Goal: Check status: Check status

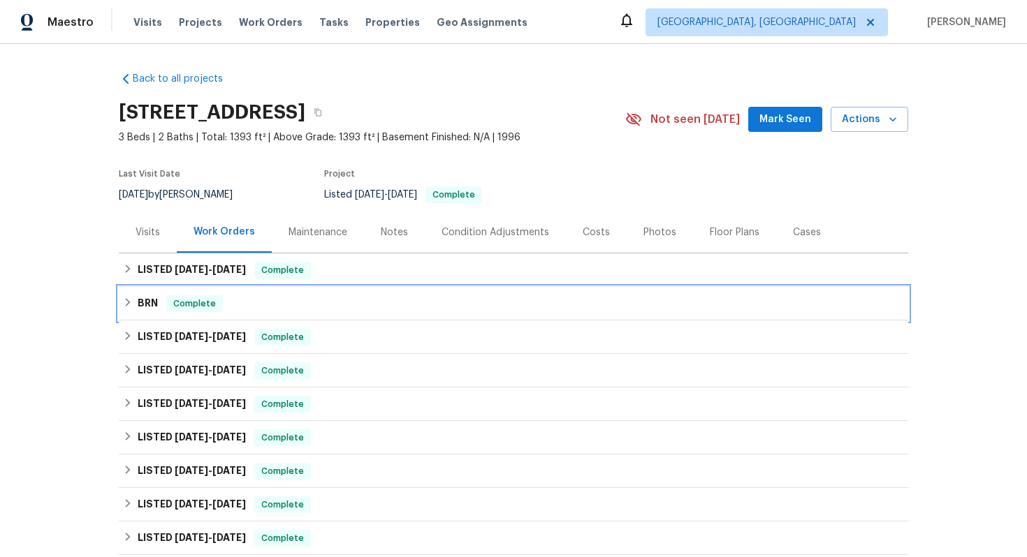
click at [158, 299] on div "BRN Complete" at bounding box center [513, 303] width 781 height 17
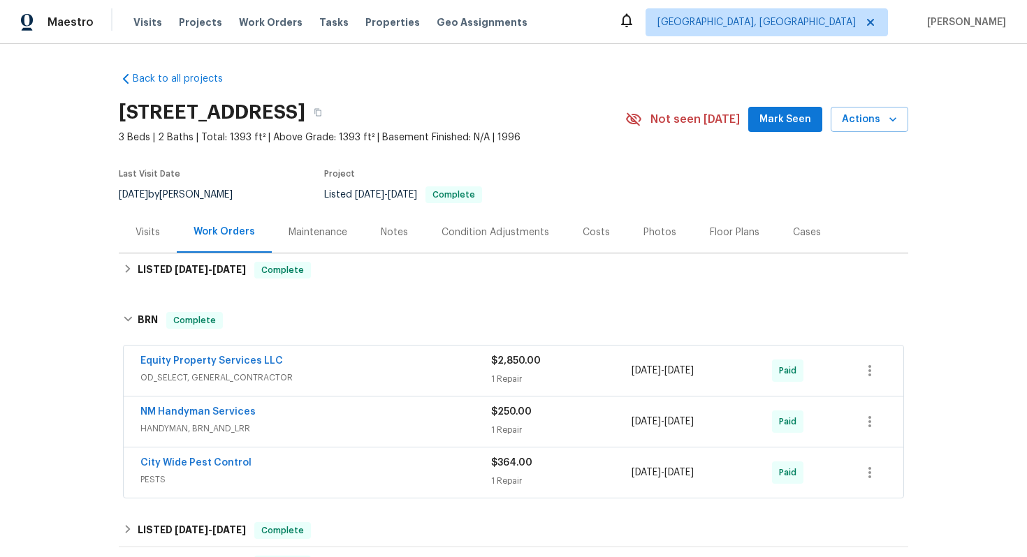
click at [320, 367] on div "Equity Property Services LLC" at bounding box center [315, 362] width 351 height 17
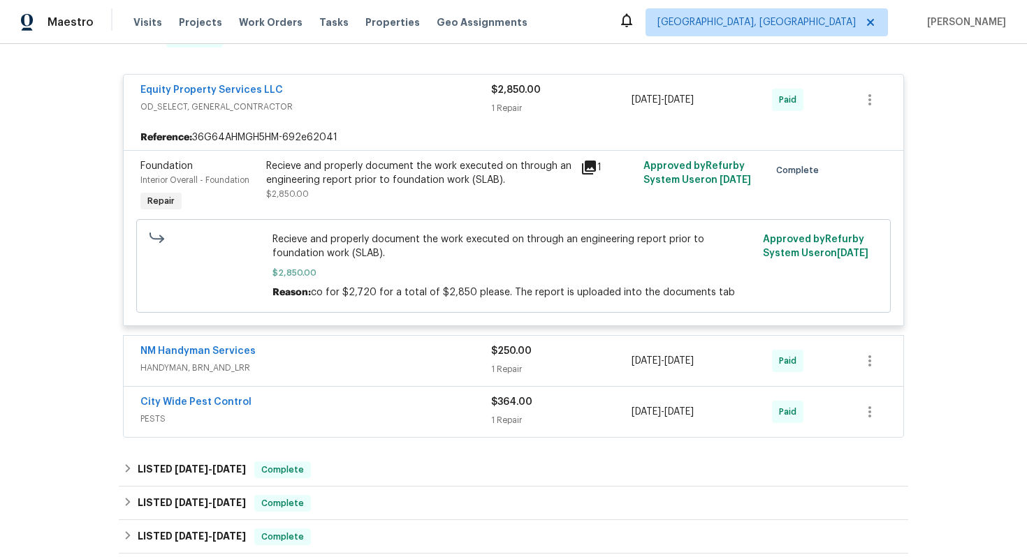
scroll to position [288, 0]
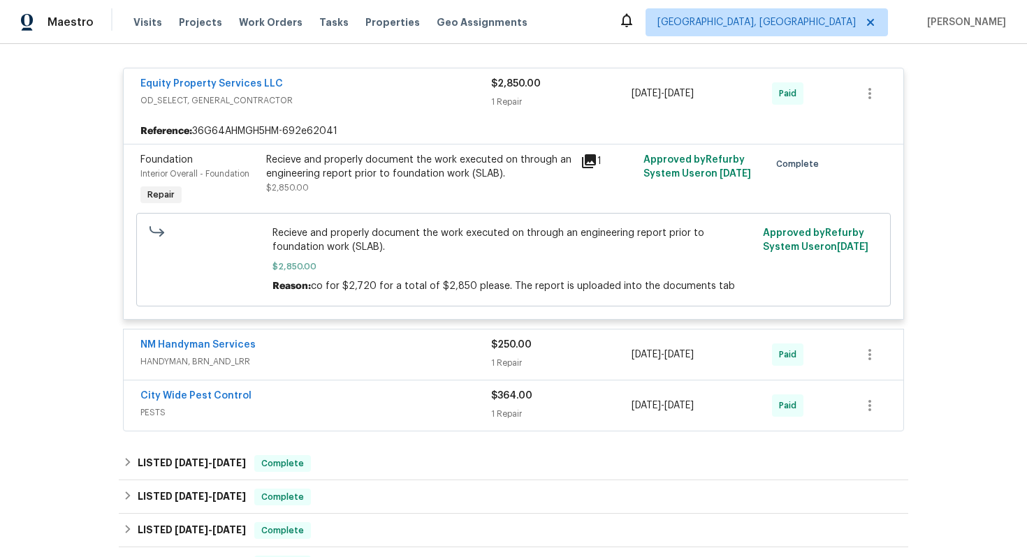
click at [321, 358] on span "HANDYMAN, BRN_AND_LRR" at bounding box center [315, 362] width 351 height 14
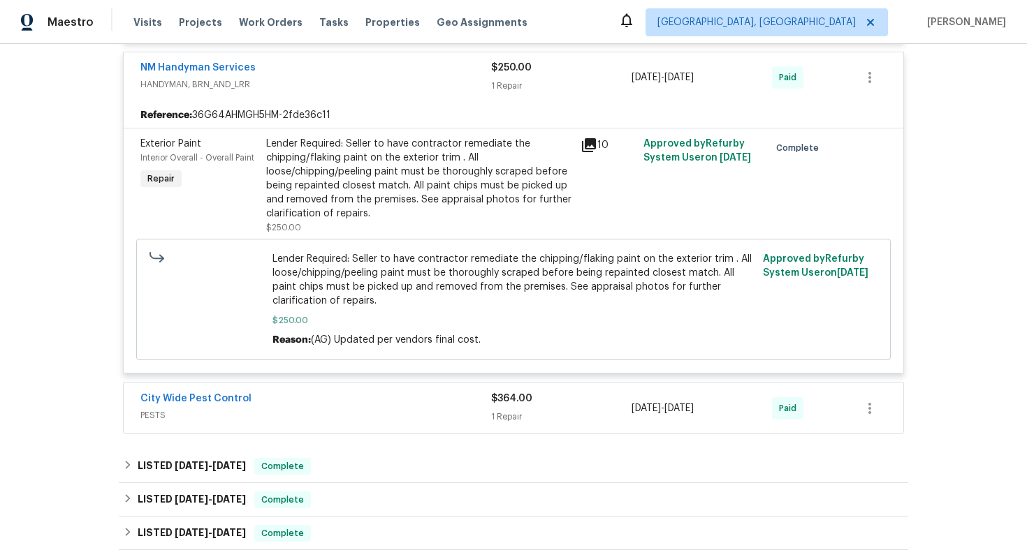
scroll to position [603, 0]
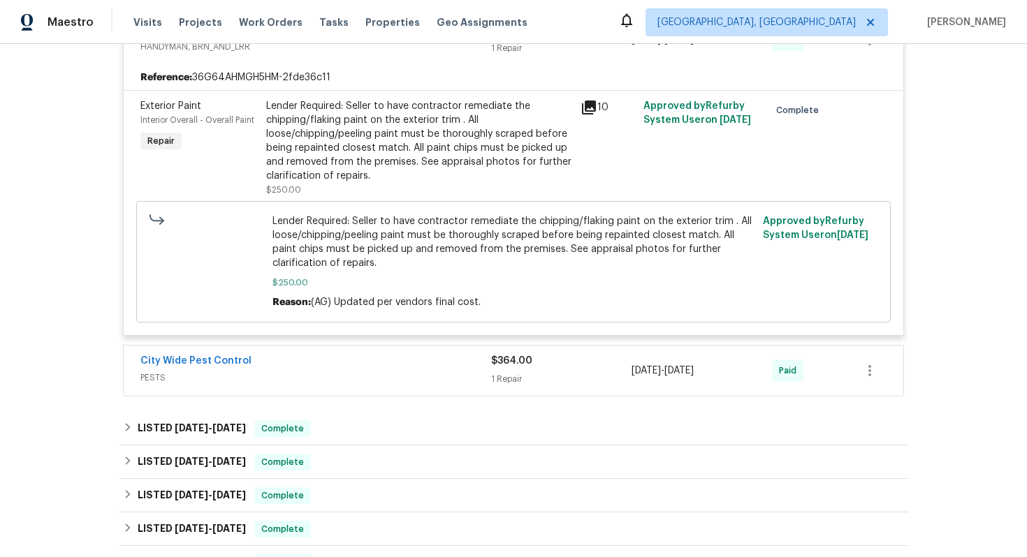
click at [316, 365] on div "City Wide Pest Control" at bounding box center [315, 362] width 351 height 17
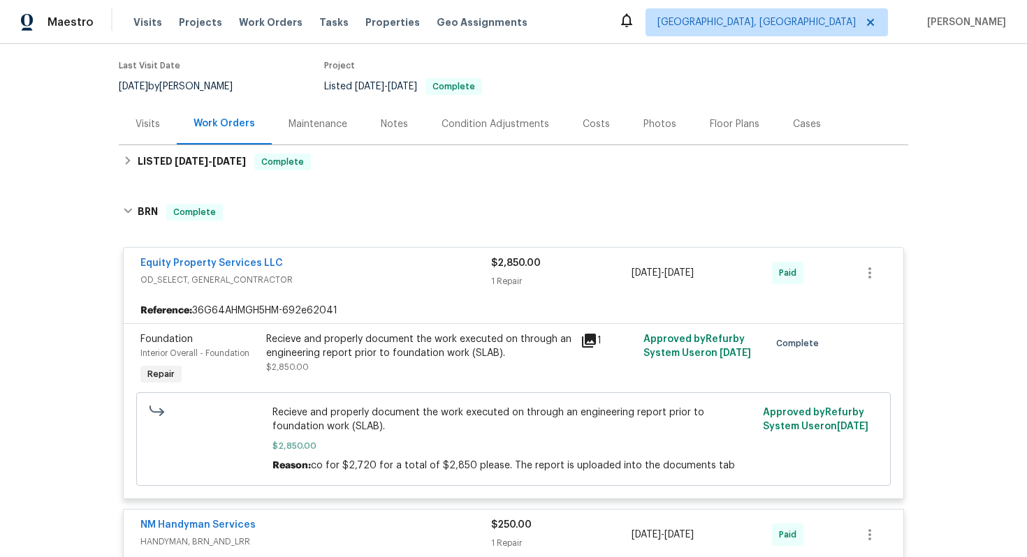
scroll to position [57, 0]
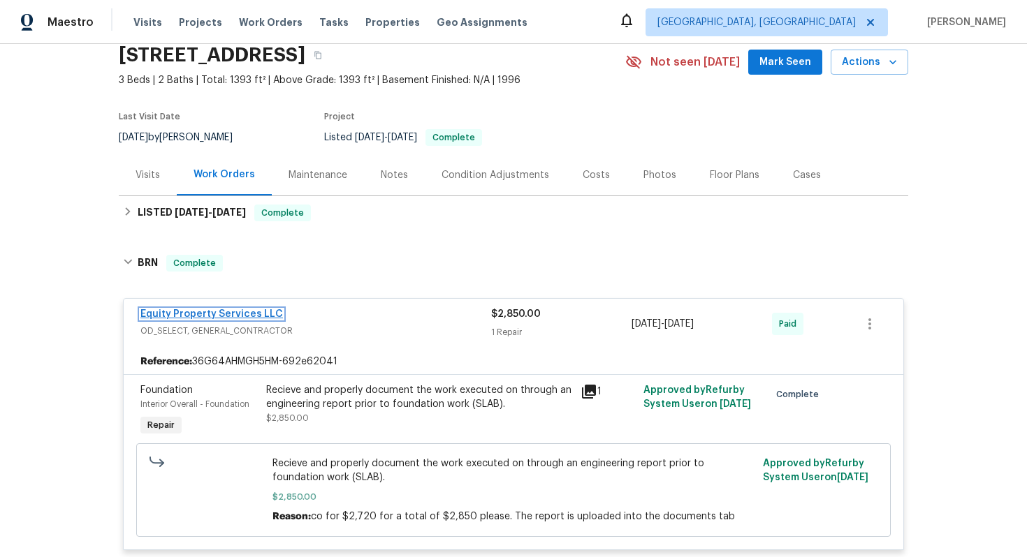
click at [224, 318] on link "Equity Property Services LLC" at bounding box center [211, 314] width 142 height 10
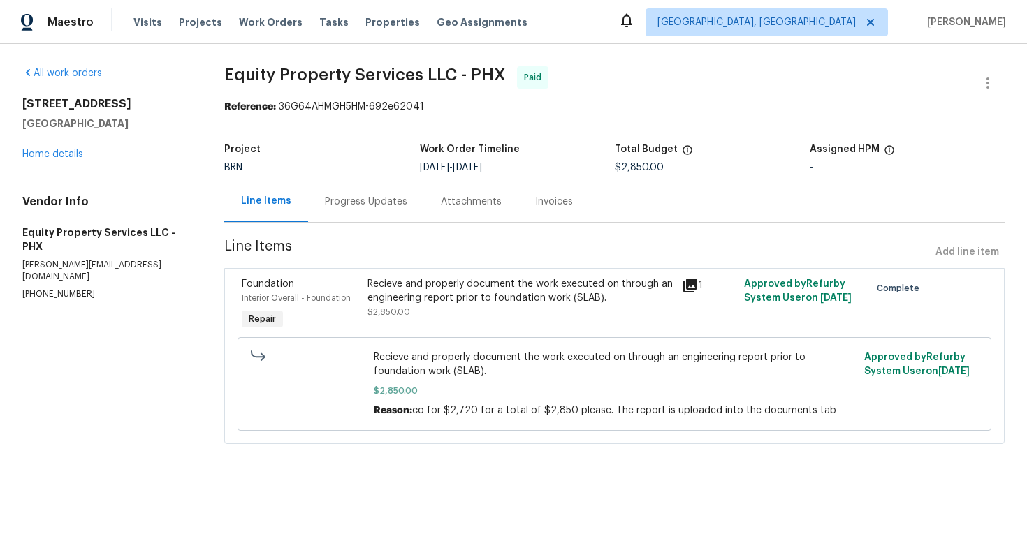
click at [339, 219] on div "Progress Updates" at bounding box center [366, 201] width 116 height 41
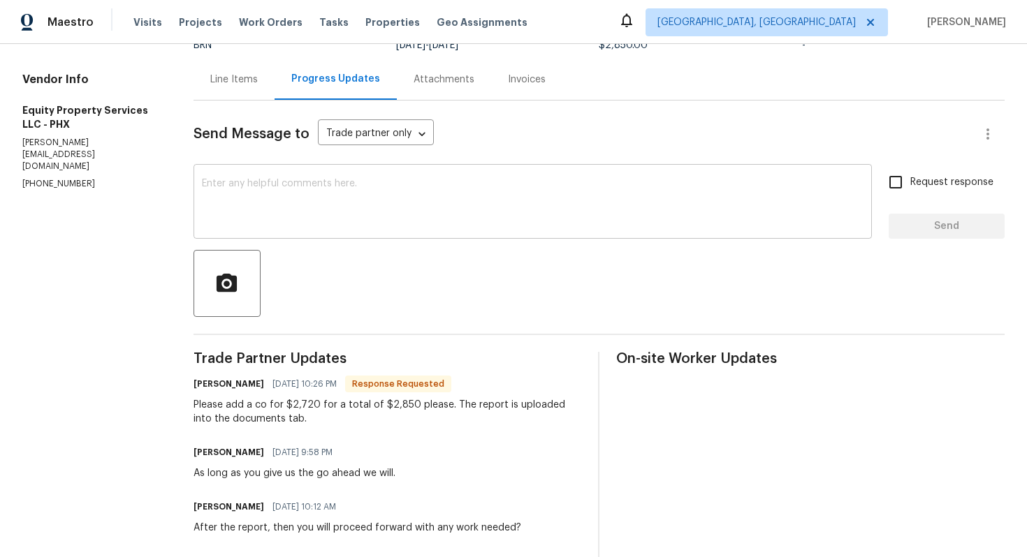
scroll to position [125, 0]
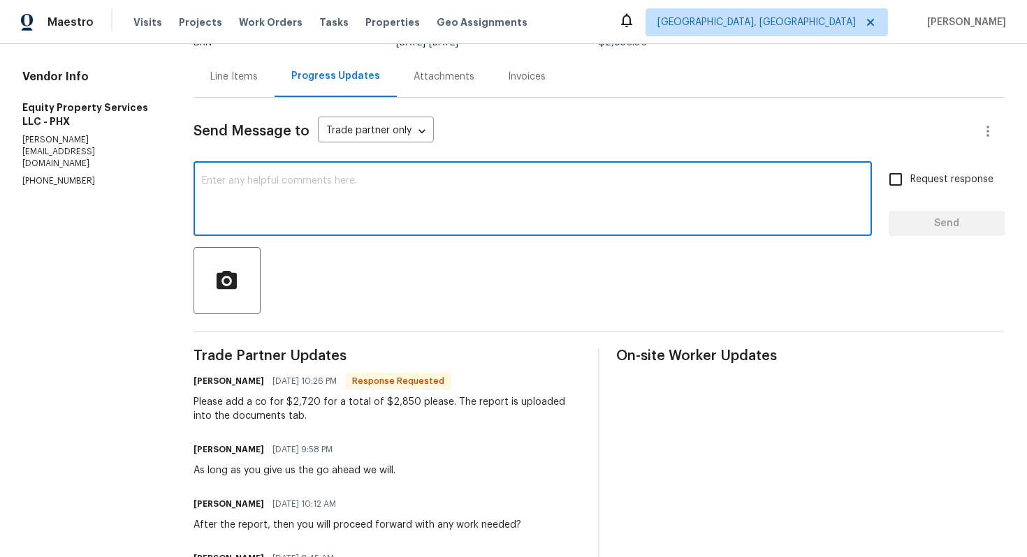
click at [318, 213] on textarea at bounding box center [532, 200] width 661 height 49
type textarea "S"
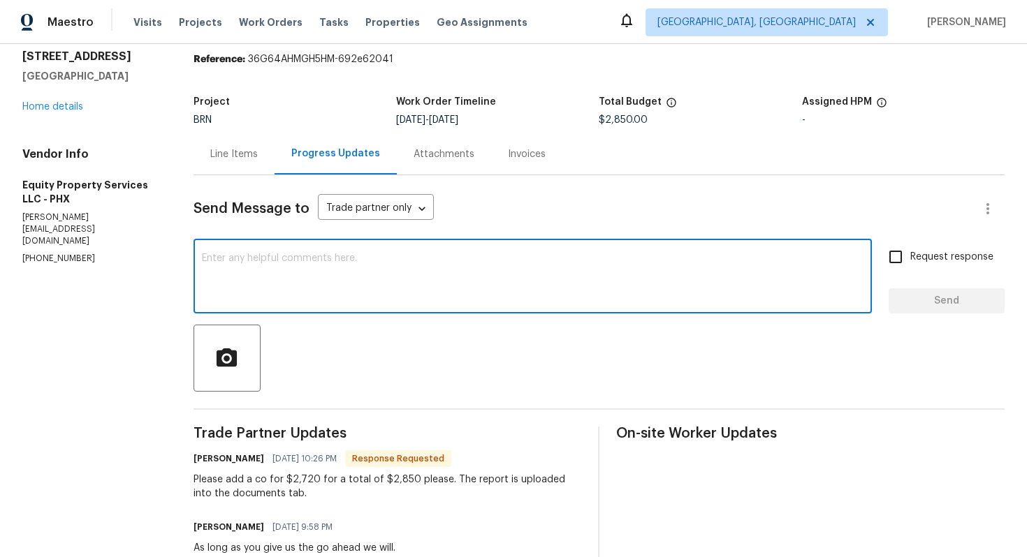
scroll to position [0, 0]
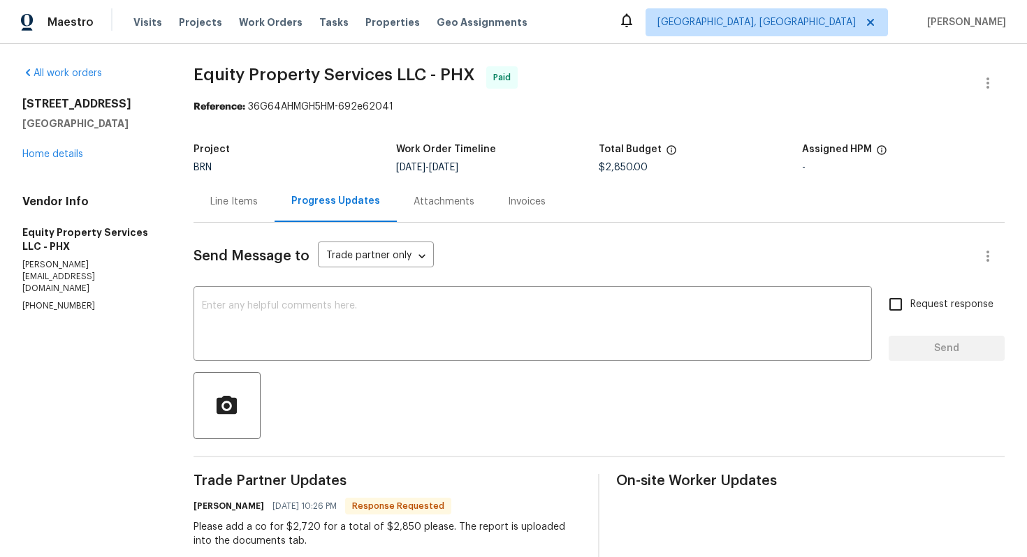
click at [235, 208] on div "Line Items" at bounding box center [233, 202] width 47 height 14
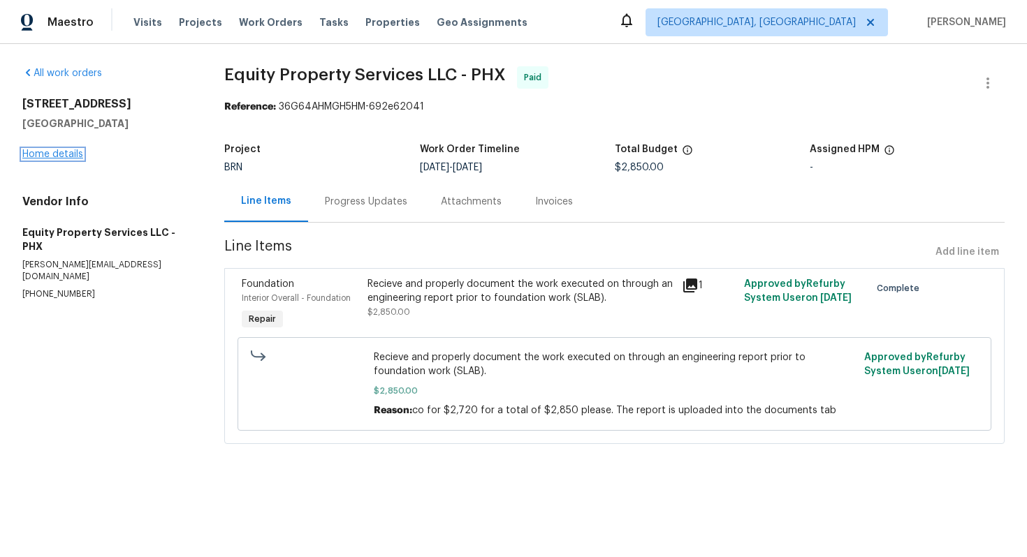
click at [65, 156] on link "Home details" at bounding box center [52, 154] width 61 height 10
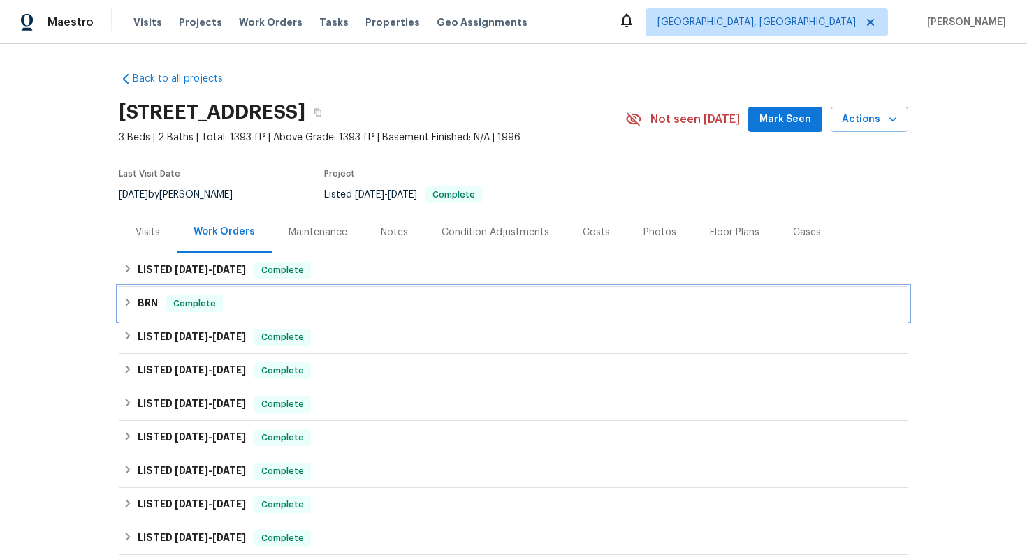
click at [170, 301] on span "Complete" at bounding box center [195, 304] width 54 height 14
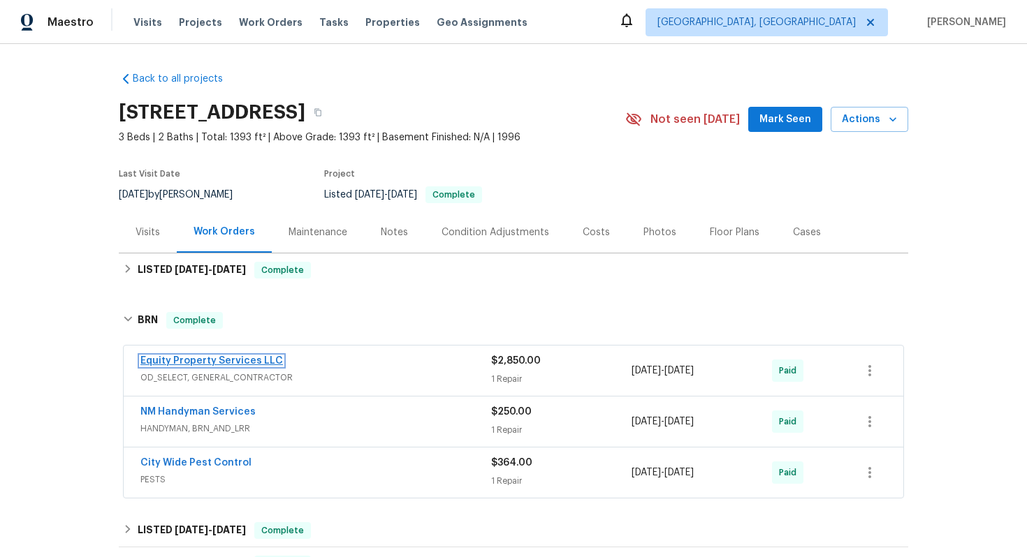
click at [194, 360] on link "Equity Property Services LLC" at bounding box center [211, 361] width 142 height 10
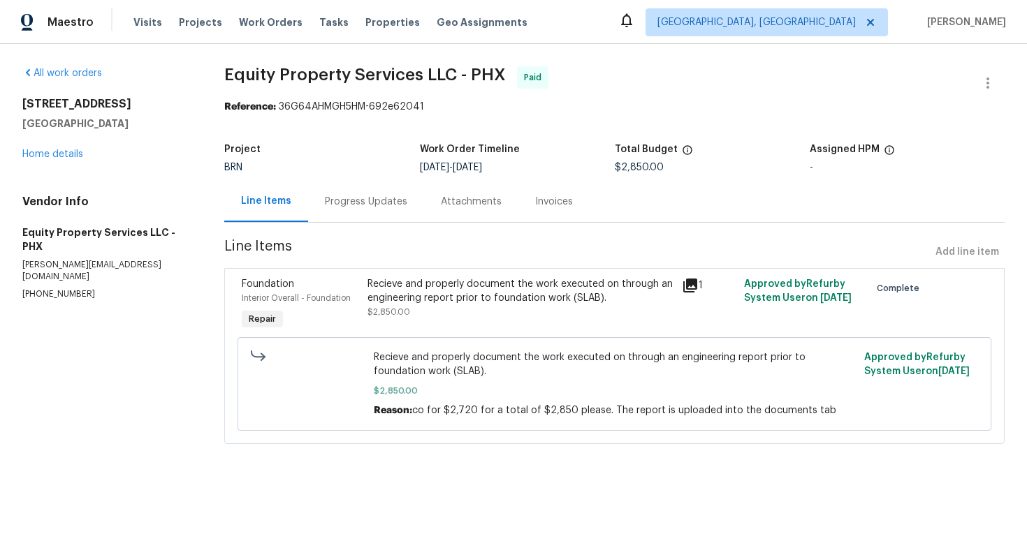
click at [364, 214] on div "Progress Updates" at bounding box center [366, 201] width 116 height 41
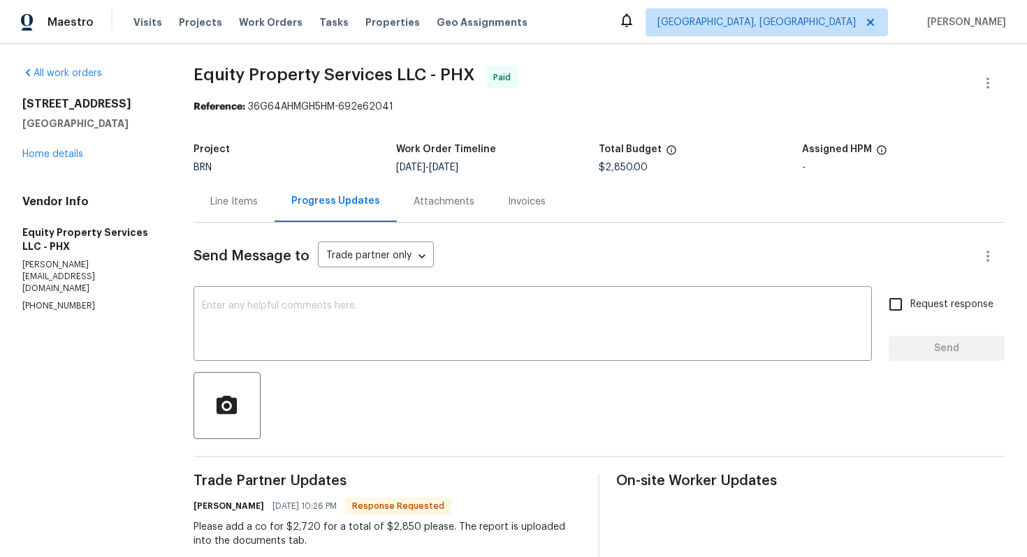
click at [240, 210] on div "Line Items" at bounding box center [233, 201] width 81 height 41
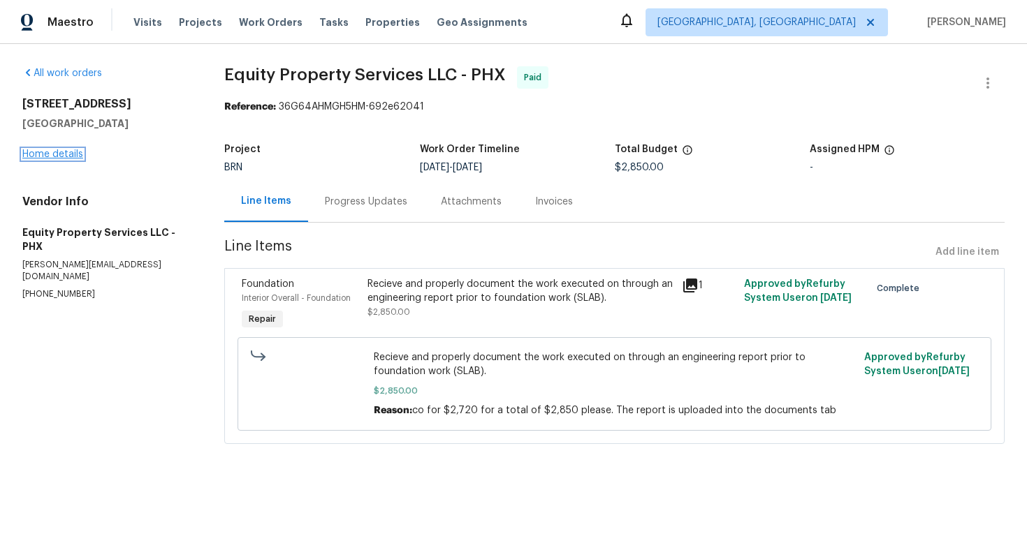
click at [67, 155] on link "Home details" at bounding box center [52, 154] width 61 height 10
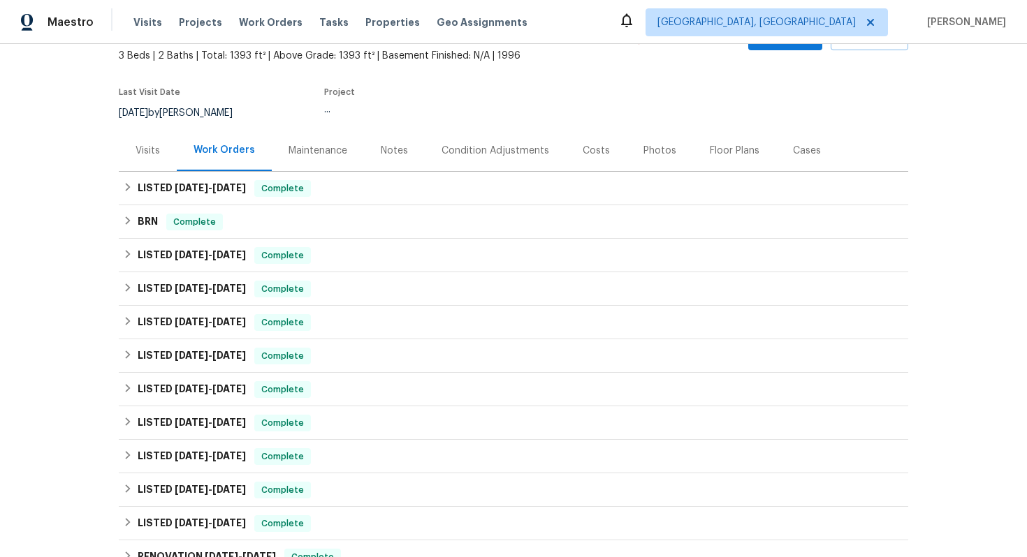
scroll to position [91, 0]
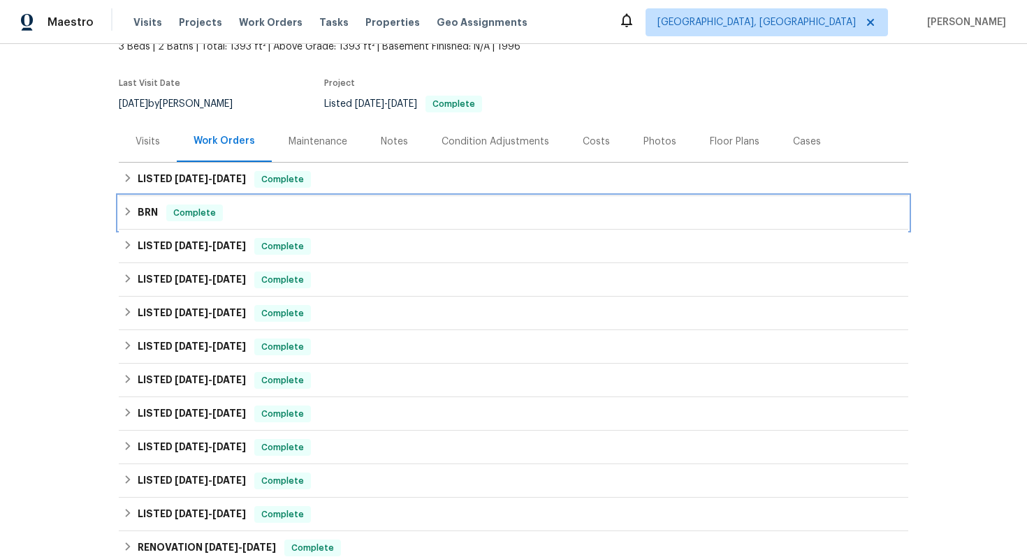
click at [168, 223] on div "BRN Complete" at bounding box center [513, 213] width 789 height 34
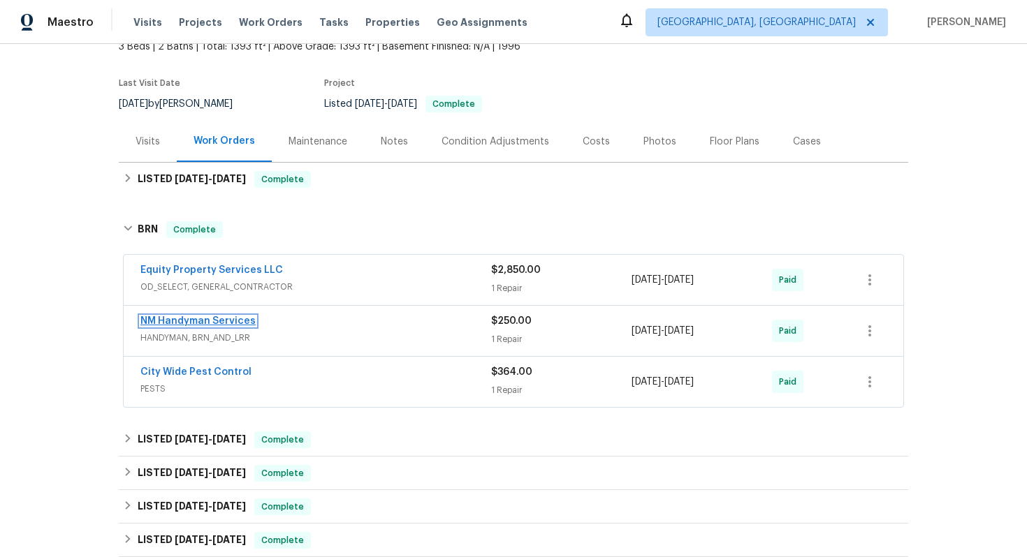
click at [179, 321] on link "NM Handyman Services" at bounding box center [197, 321] width 115 height 10
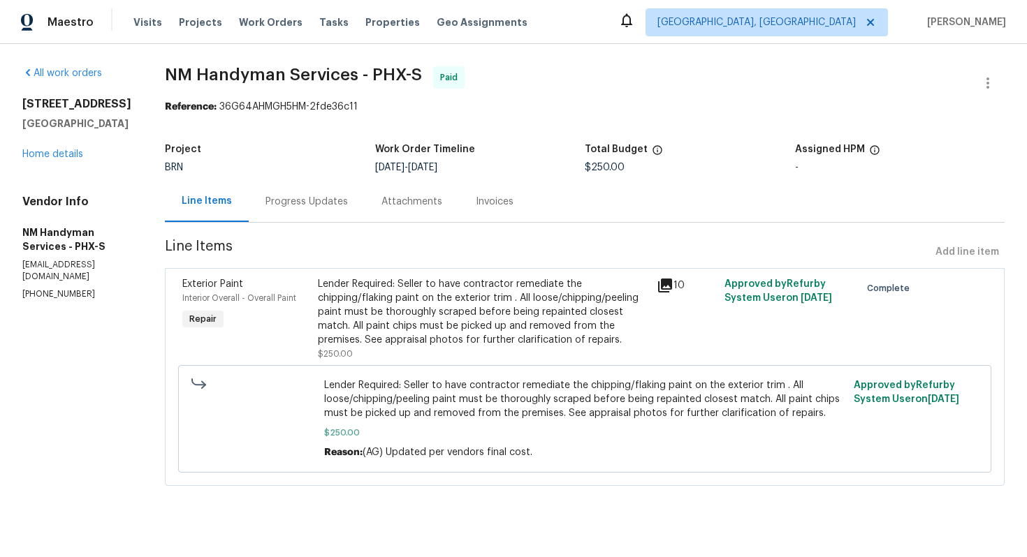
click at [323, 211] on div "Progress Updates" at bounding box center [307, 201] width 116 height 41
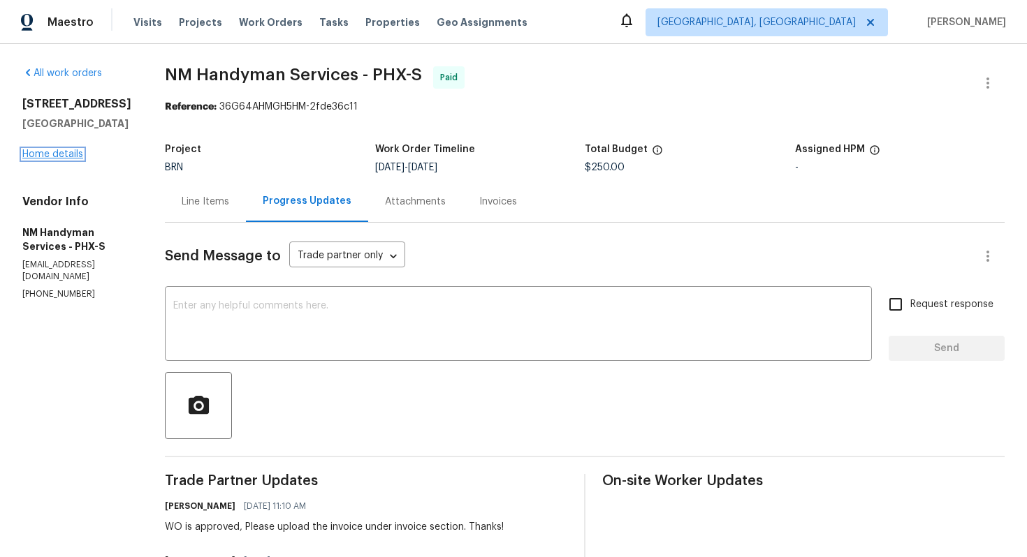
click at [66, 158] on link "Home details" at bounding box center [52, 154] width 61 height 10
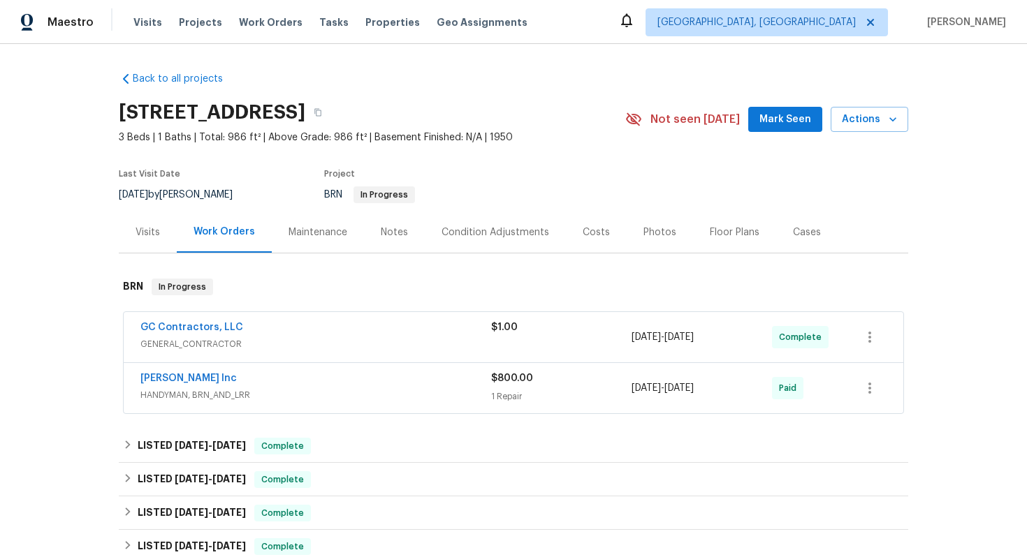
click at [293, 331] on div "GC Contractors, LLC" at bounding box center [315, 329] width 351 height 17
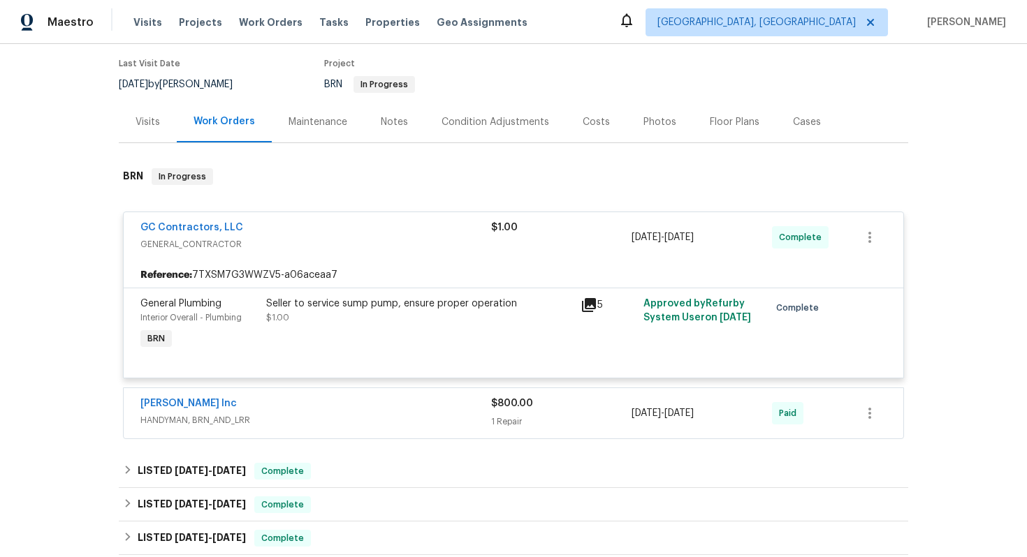
scroll to position [146, 0]
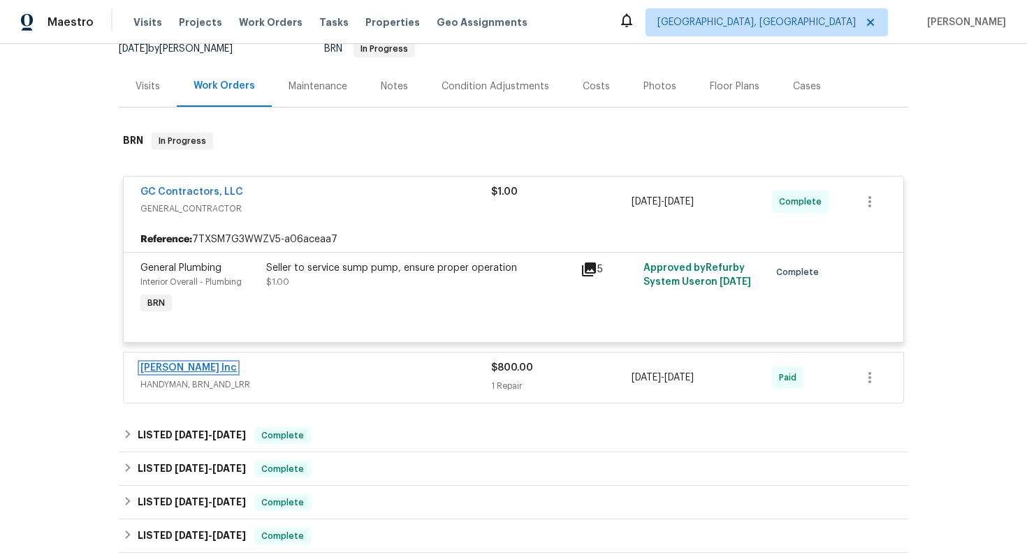
click at [187, 372] on link "[PERSON_NAME] Inc" at bounding box center [188, 368] width 96 height 10
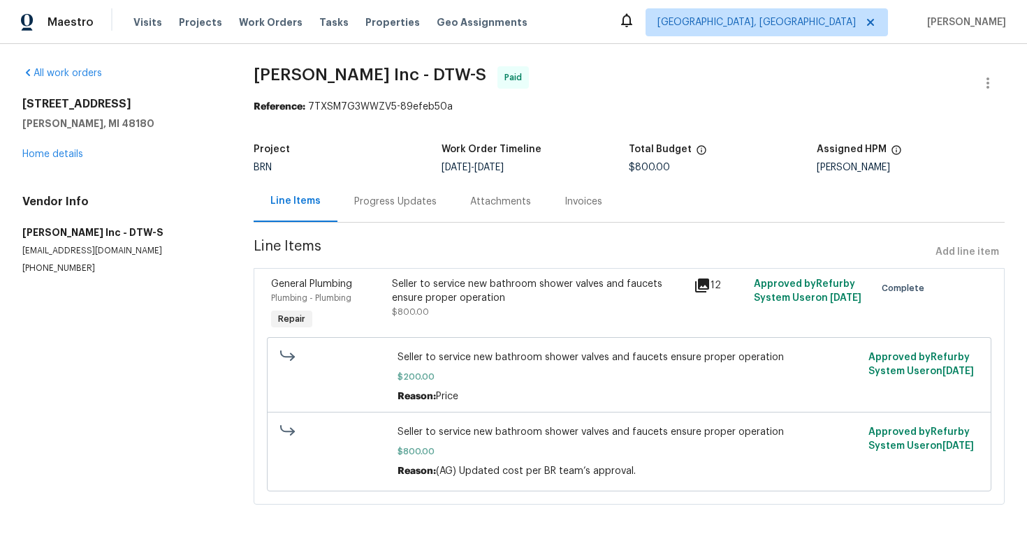
click at [362, 204] on div "Progress Updates" at bounding box center [395, 202] width 82 height 14
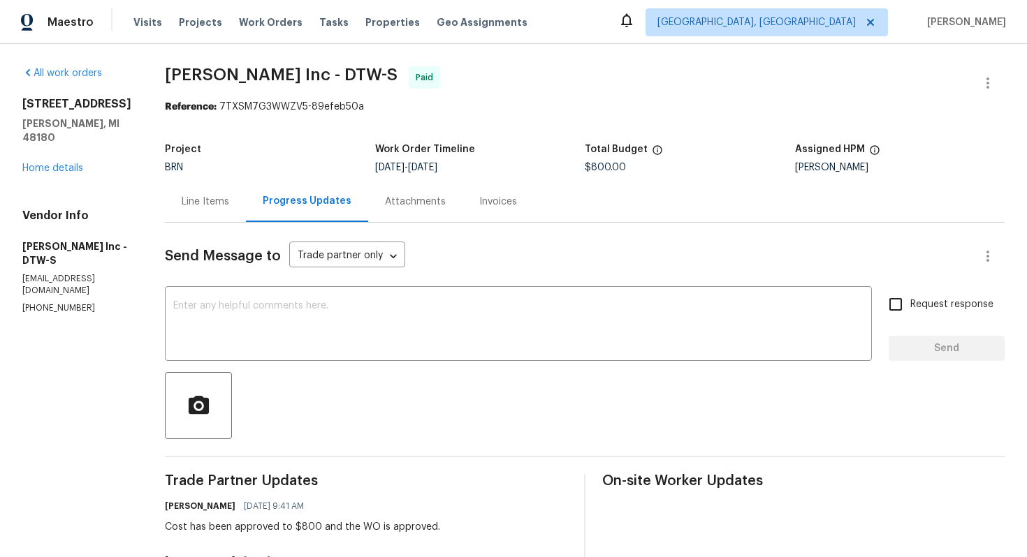
click at [222, 212] on div "Line Items" at bounding box center [205, 201] width 81 height 41
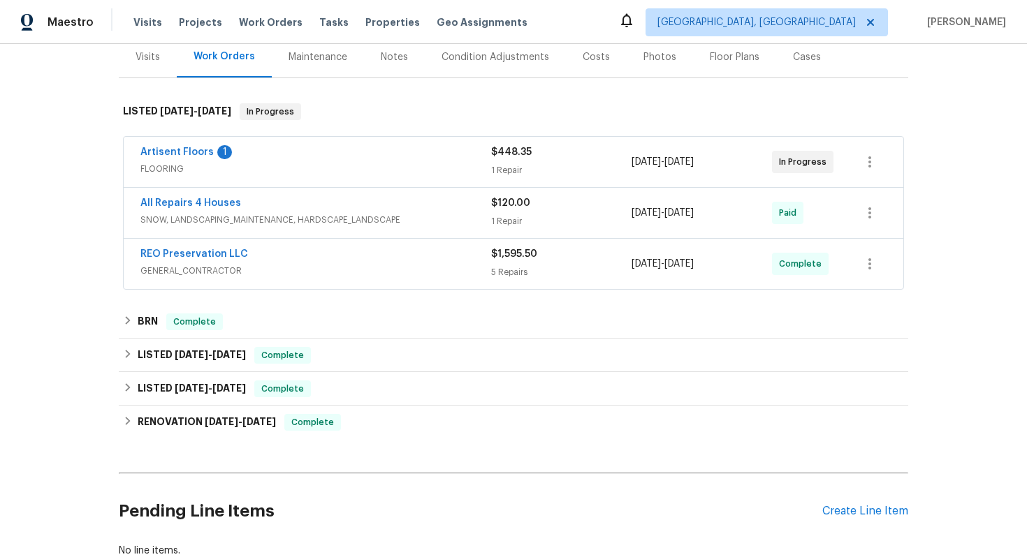
scroll to position [235, 0]
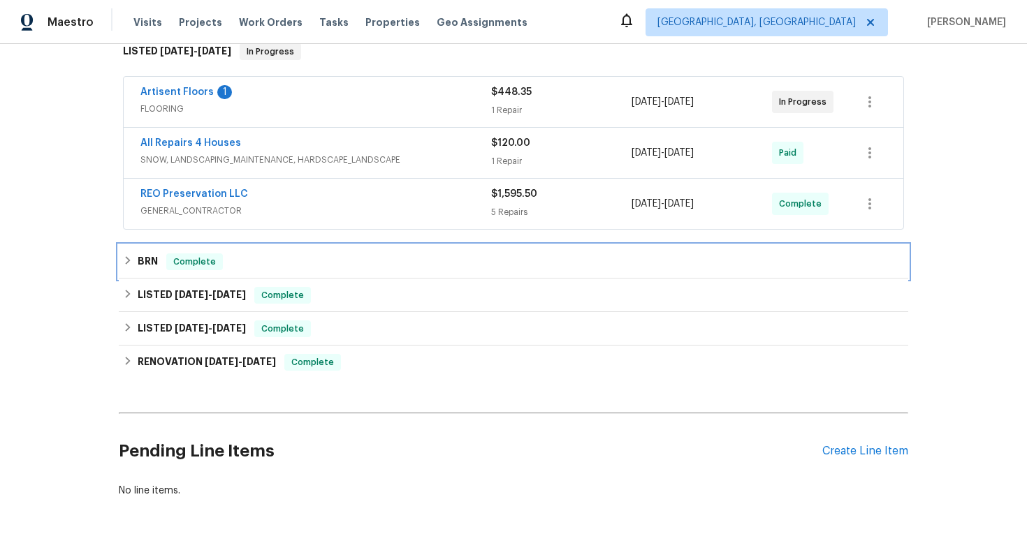
click at [177, 267] on span "Complete" at bounding box center [195, 262] width 54 height 14
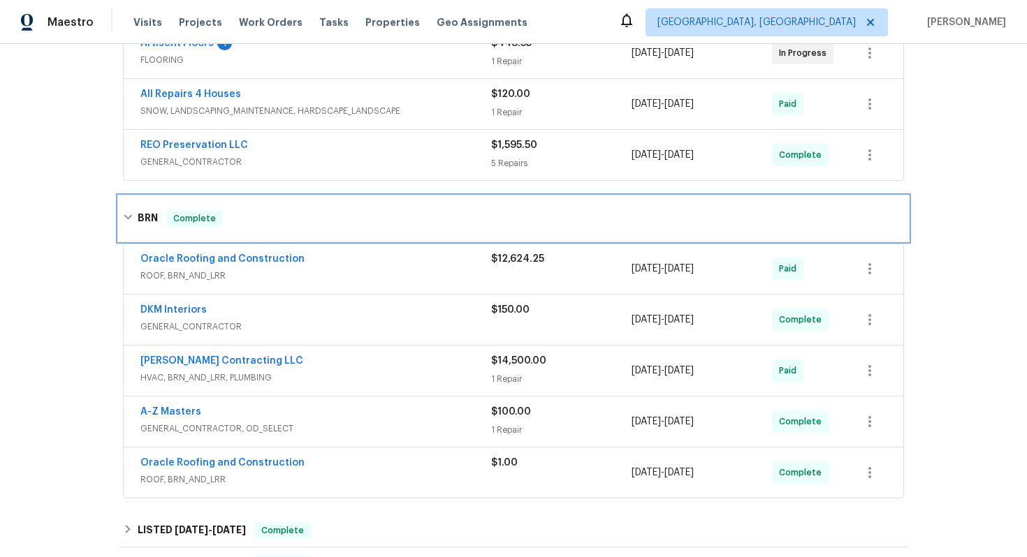
scroll to position [300, 0]
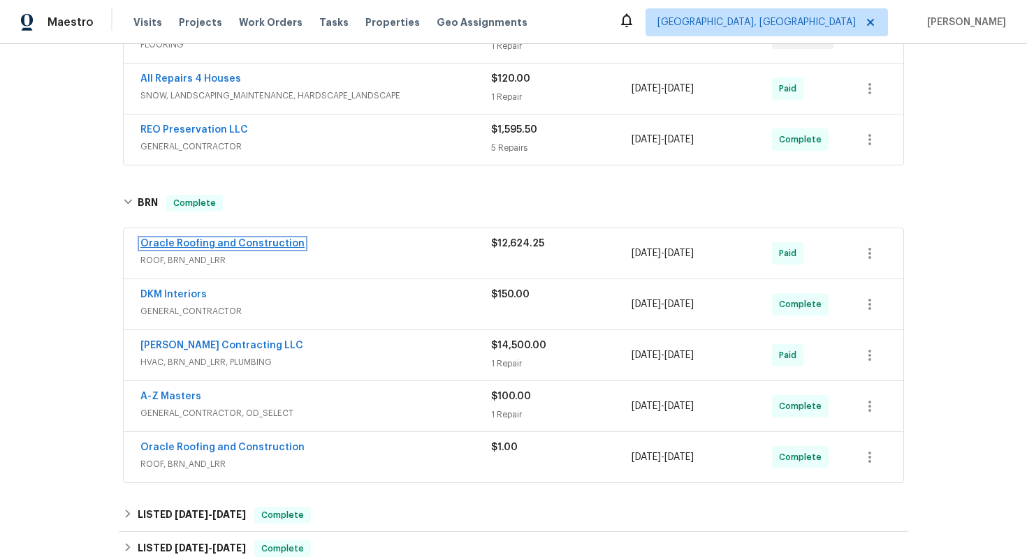
click at [240, 246] on link "Oracle Roofing and Construction" at bounding box center [222, 244] width 164 height 10
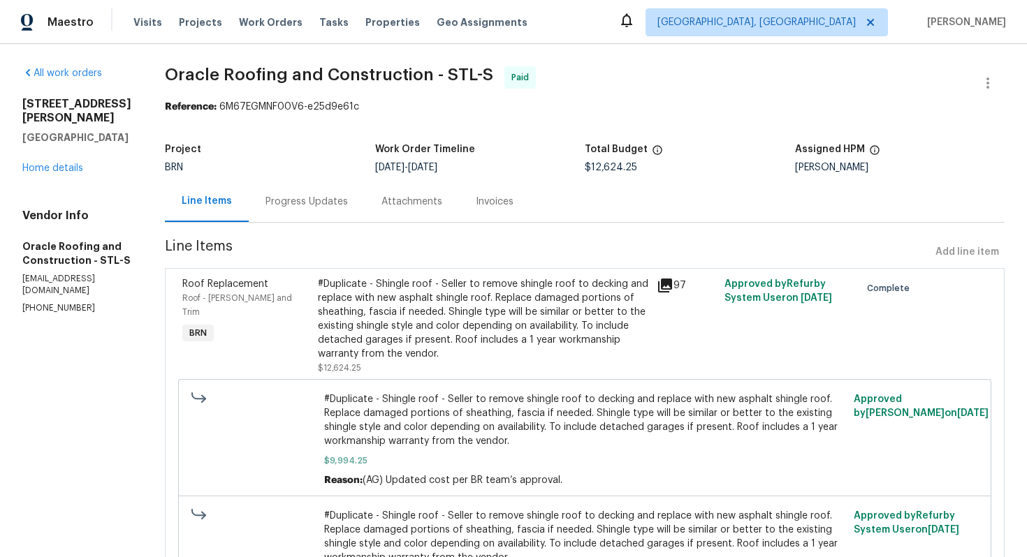
click at [324, 207] on div "Progress Updates" at bounding box center [306, 202] width 82 height 14
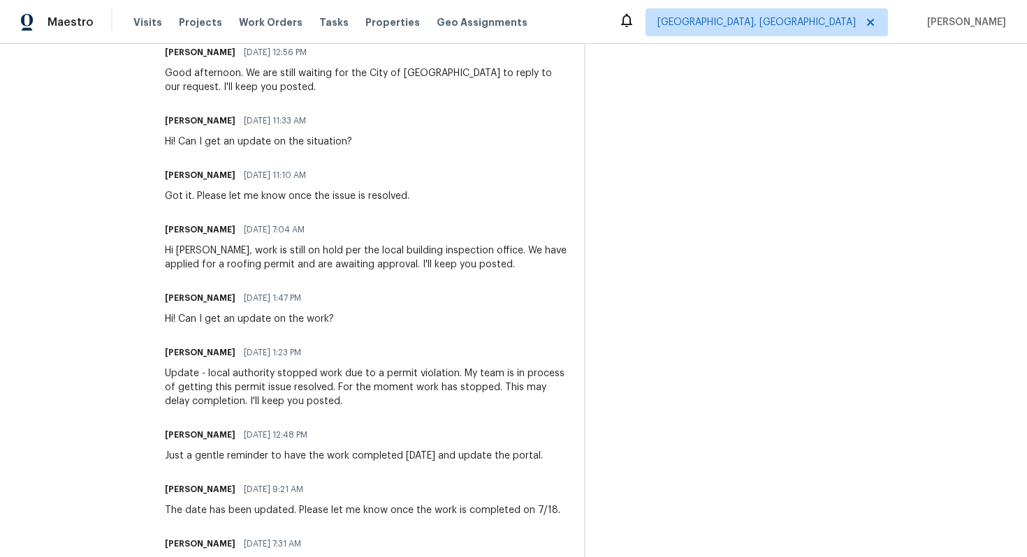
scroll to position [2800, 0]
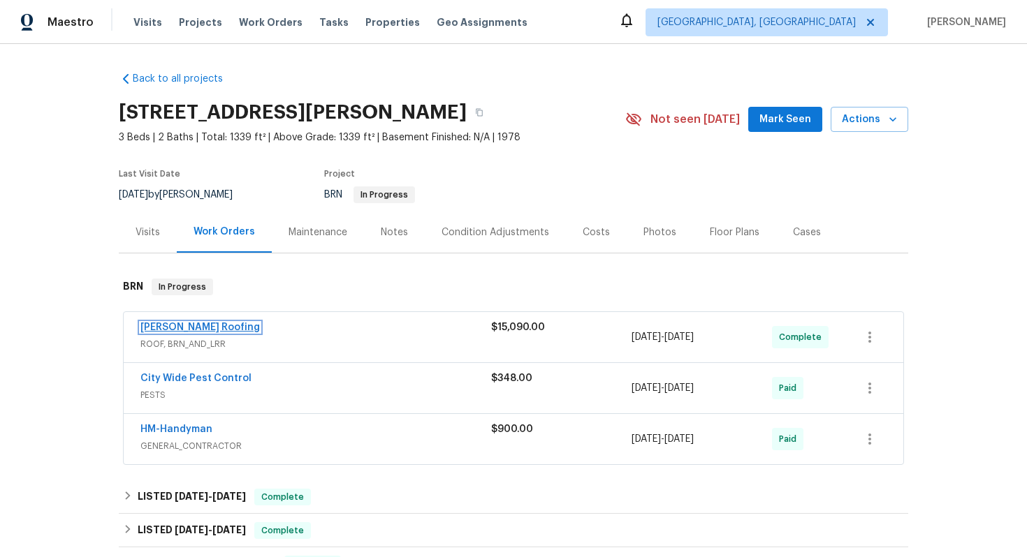
click at [173, 324] on link "[PERSON_NAME] Roofing" at bounding box center [199, 328] width 119 height 10
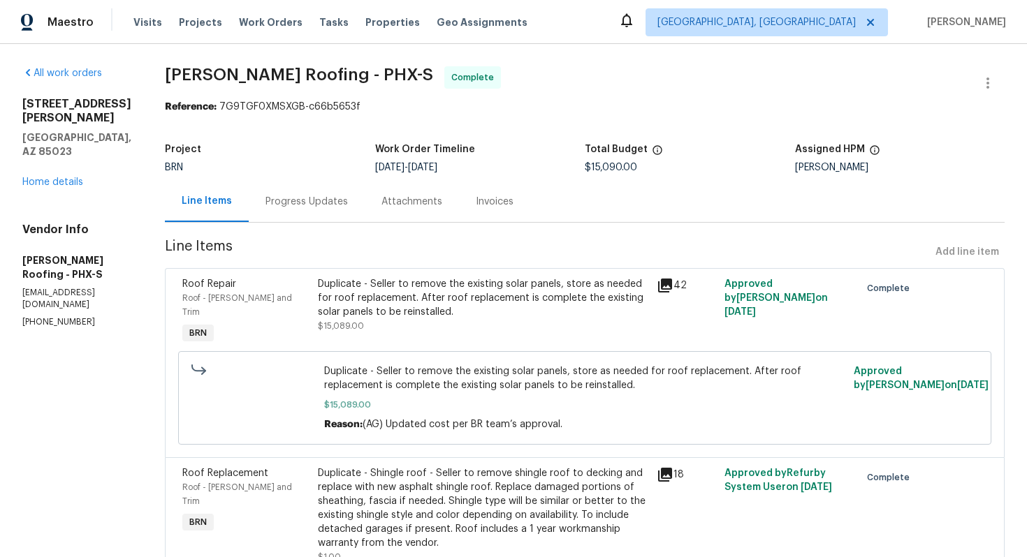
click at [309, 208] on div "Progress Updates" at bounding box center [306, 202] width 82 height 14
